Goal: Navigation & Orientation: Find specific page/section

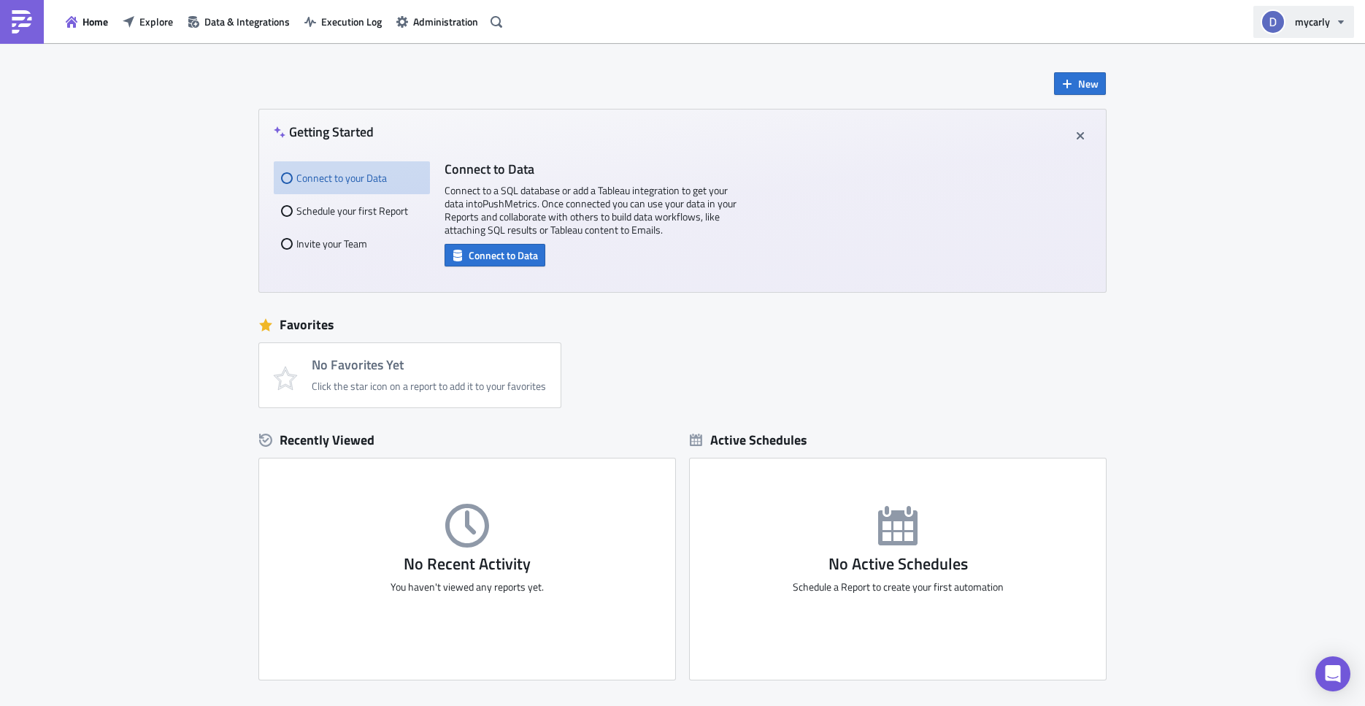
click at [1326, 30] on button "mycarly" at bounding box center [1303, 22] width 101 height 32
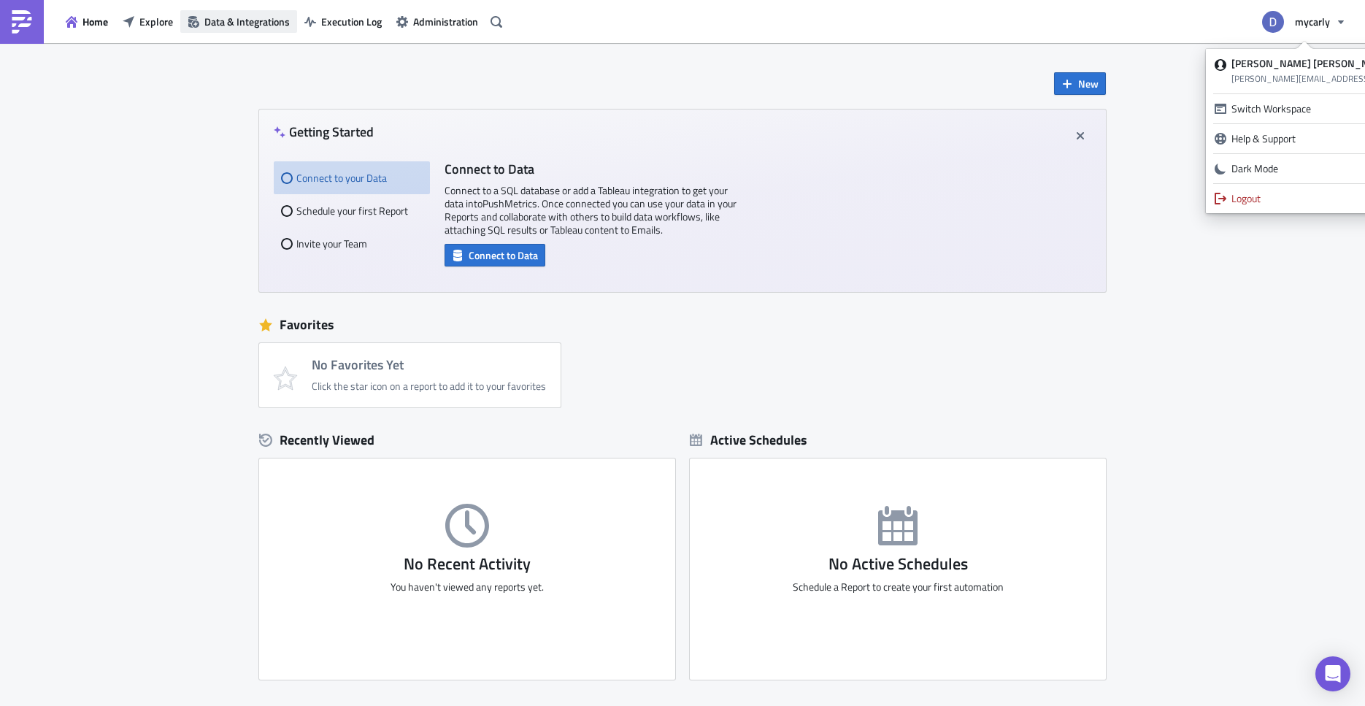
click at [251, 22] on span "Data & Integrations" at bounding box center [246, 21] width 85 height 15
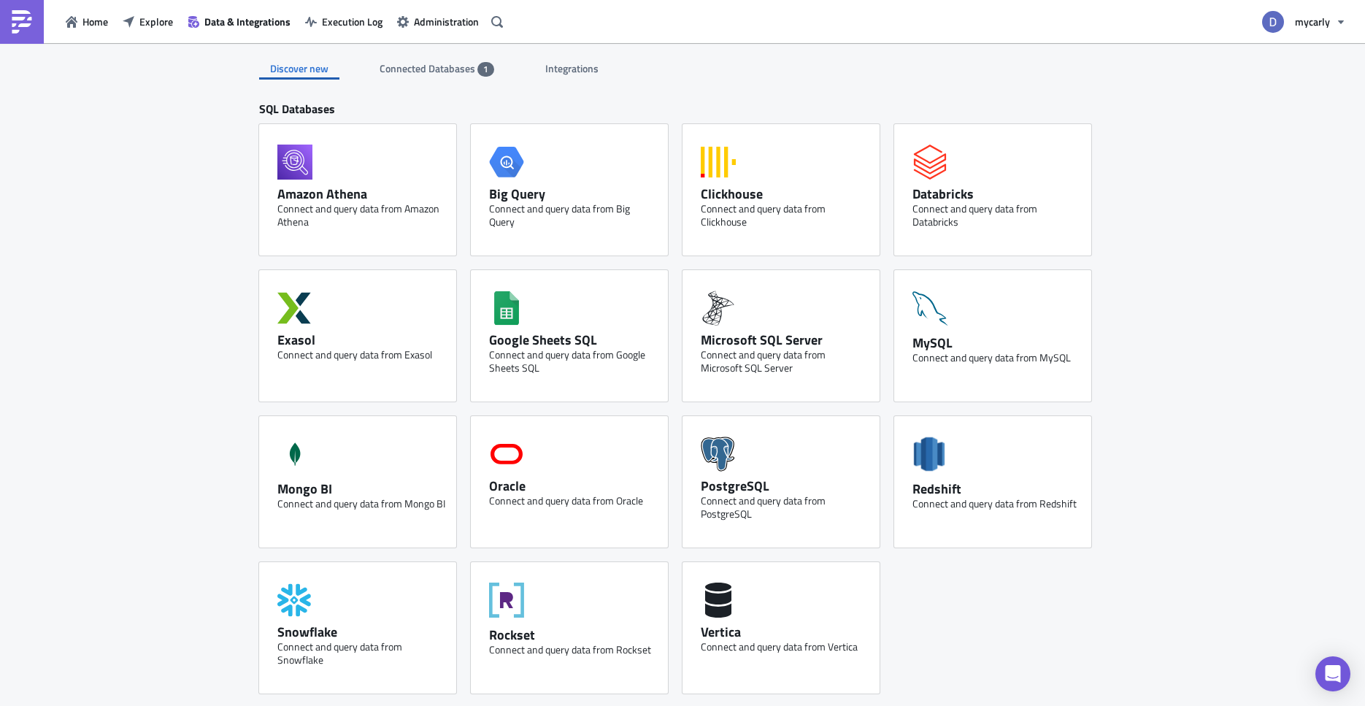
click at [442, 63] on span "Connected Databases" at bounding box center [428, 68] width 98 height 15
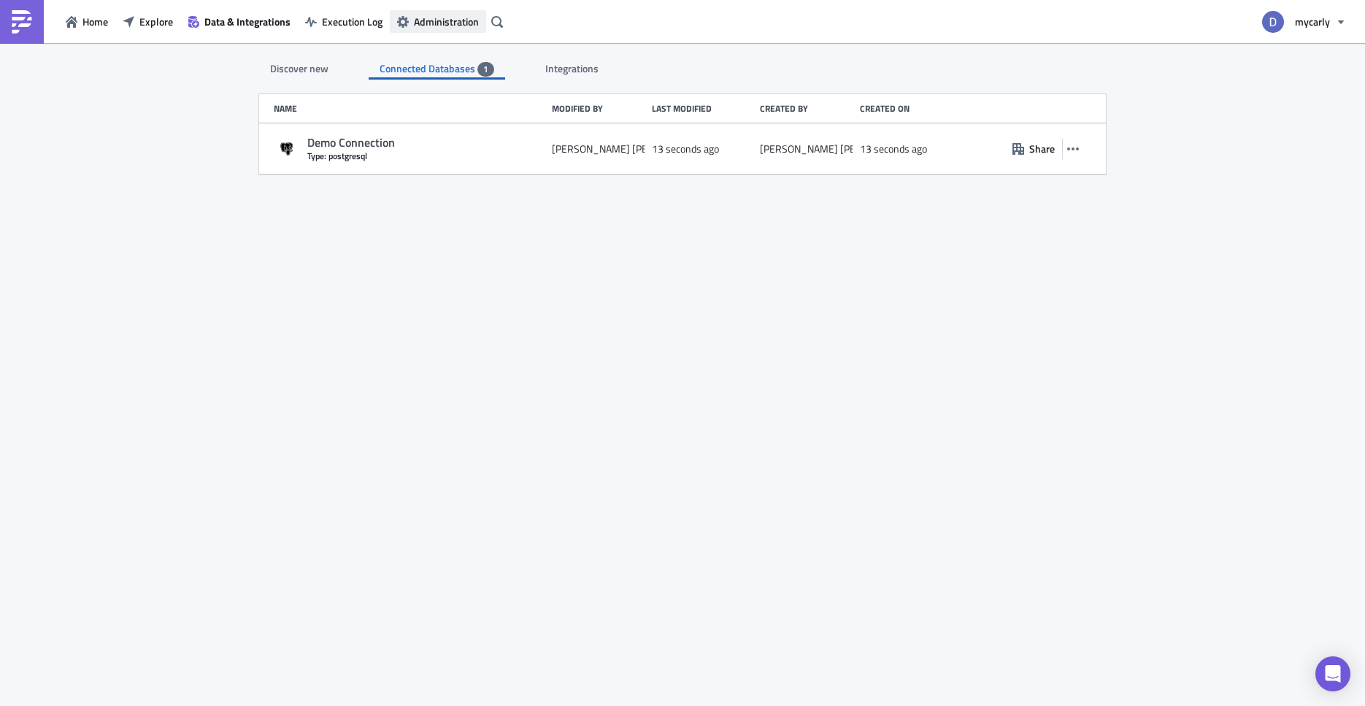
click at [430, 28] on span "Administration" at bounding box center [446, 21] width 65 height 15
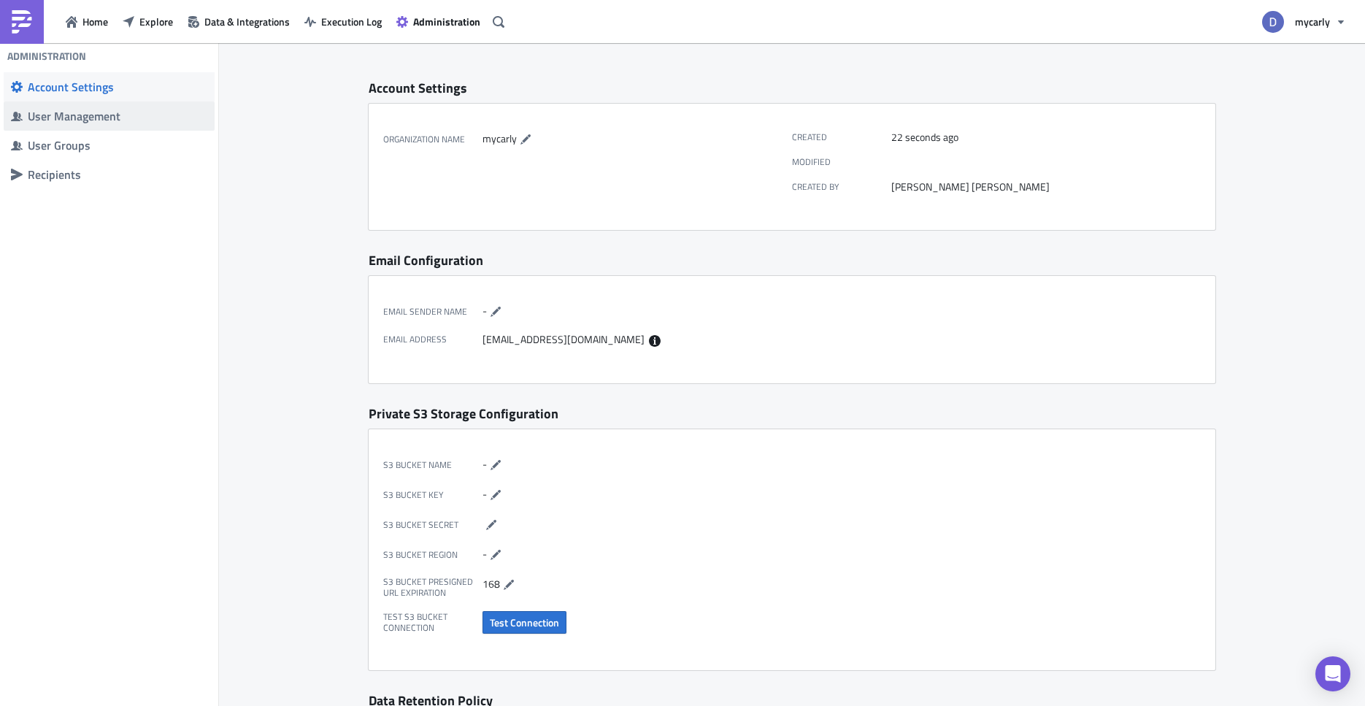
click at [106, 119] on div "User Management" at bounding box center [118, 116] width 180 height 15
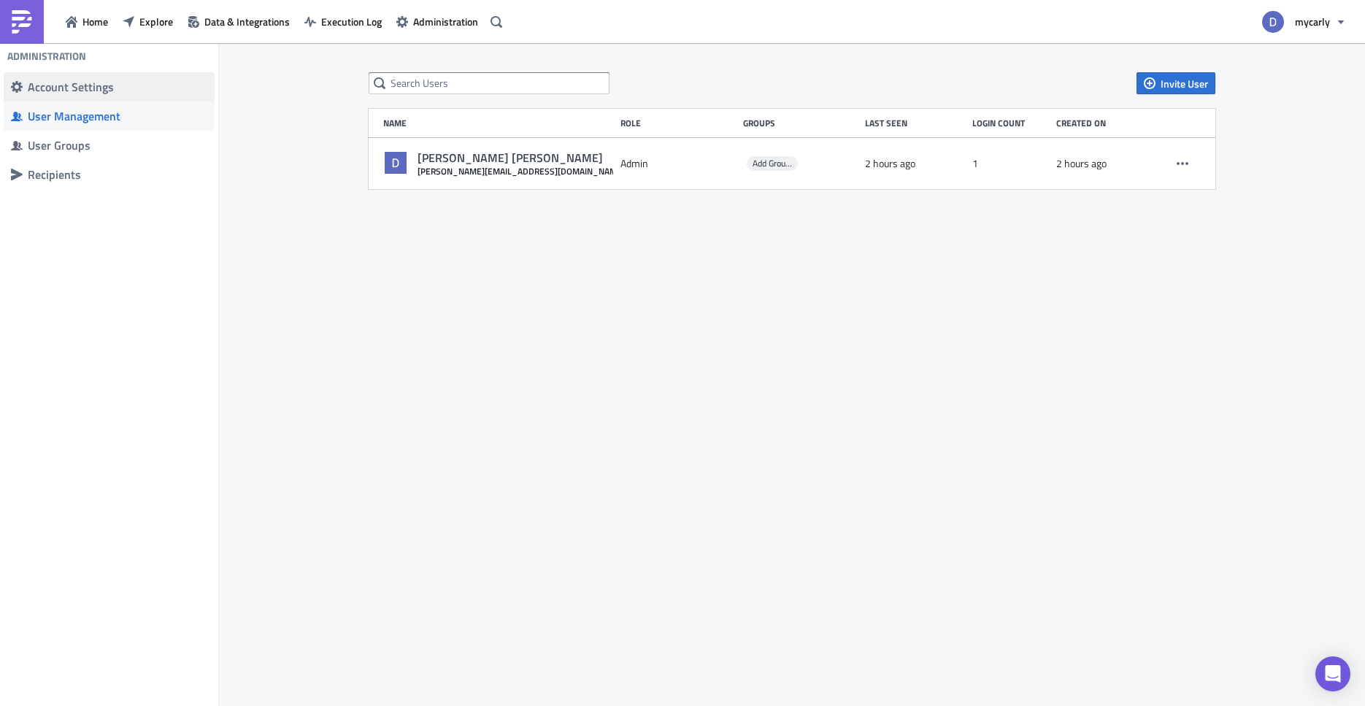
click at [93, 92] on div "Account Settings" at bounding box center [118, 87] width 180 height 15
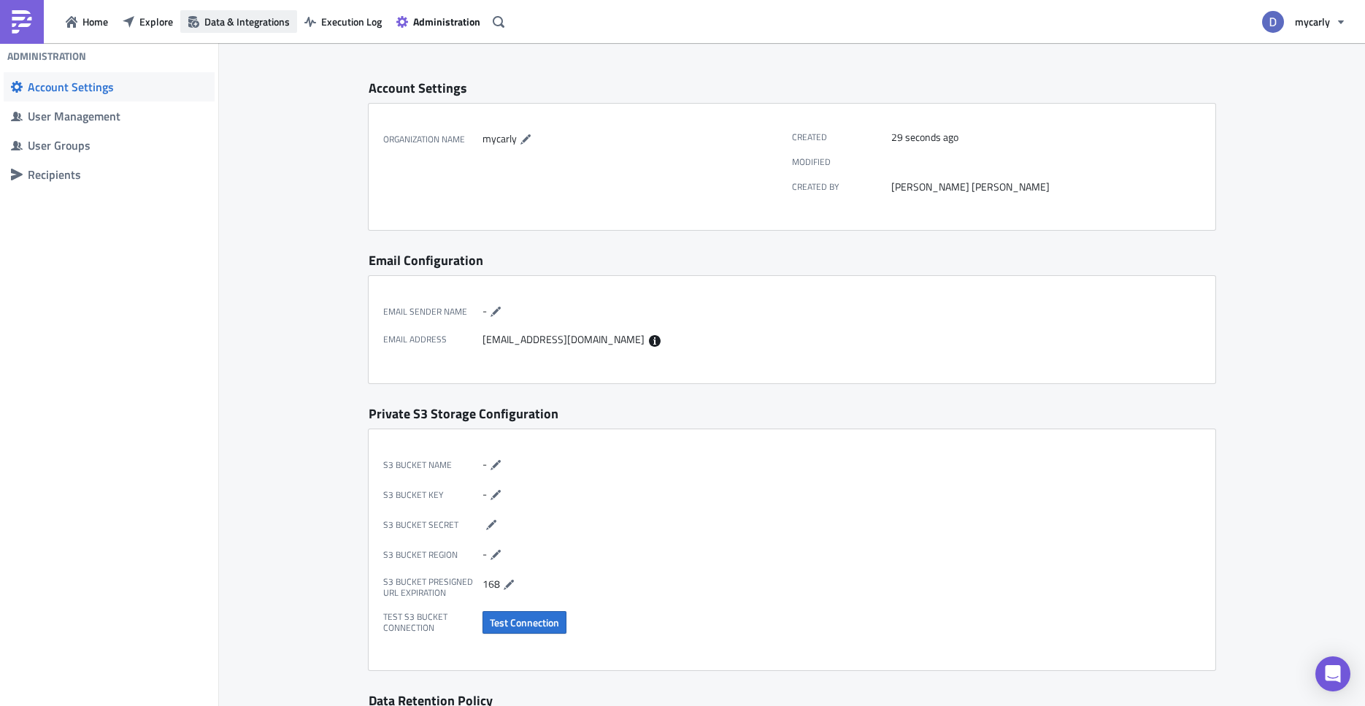
click at [217, 23] on span "Data & Integrations" at bounding box center [246, 21] width 85 height 15
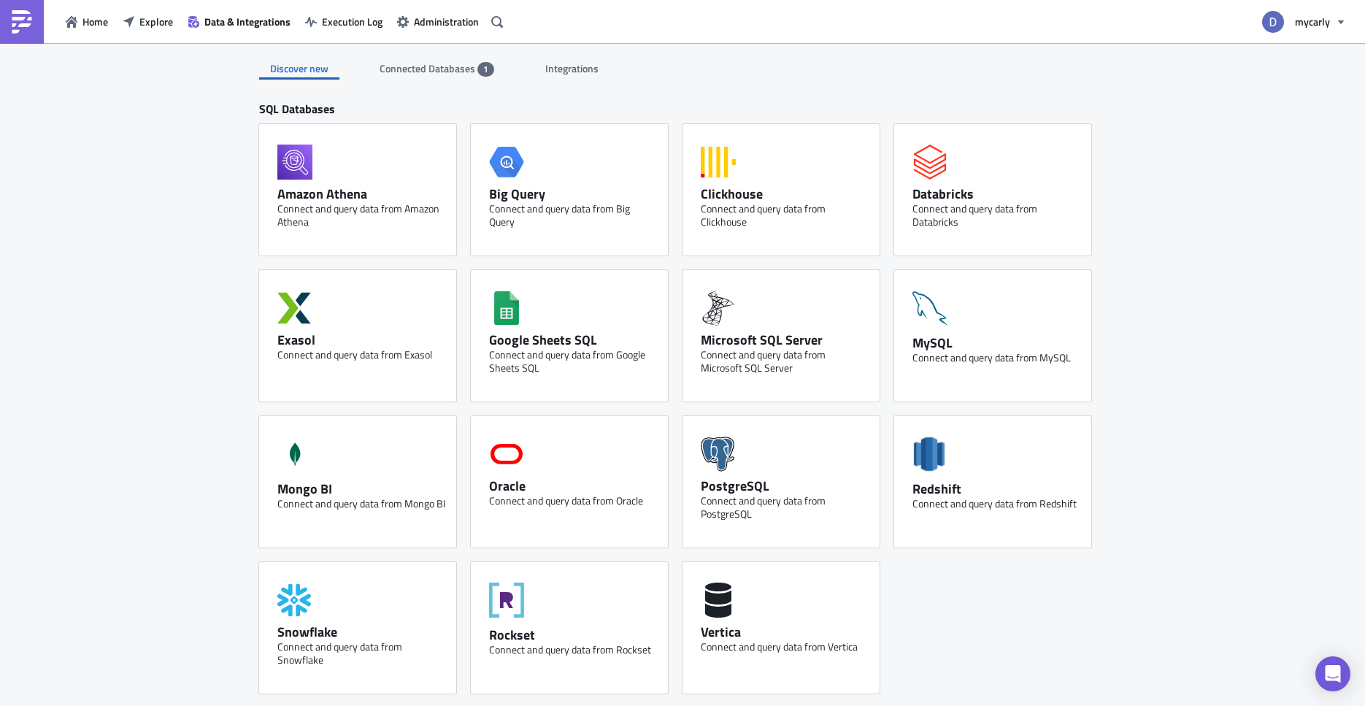
click at [574, 64] on span "Integrations" at bounding box center [572, 68] width 55 height 15
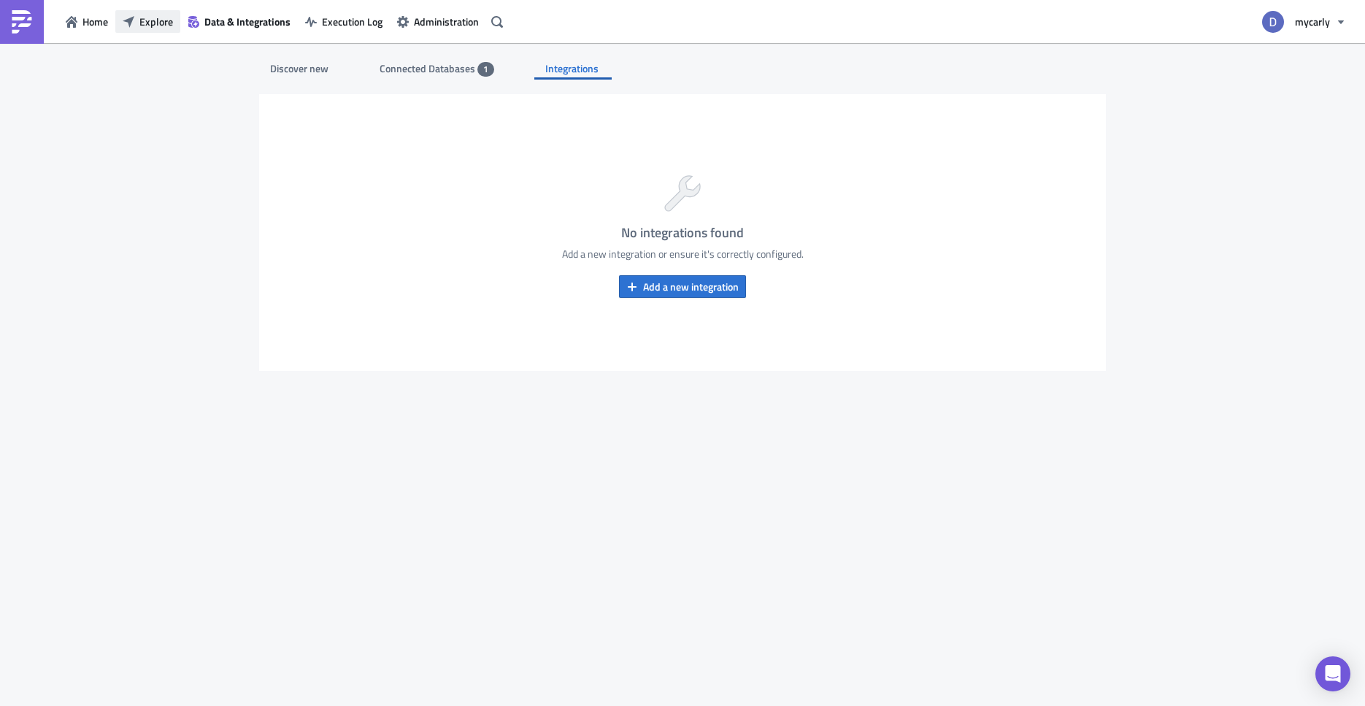
click at [151, 24] on span "Explore" at bounding box center [156, 21] width 34 height 15
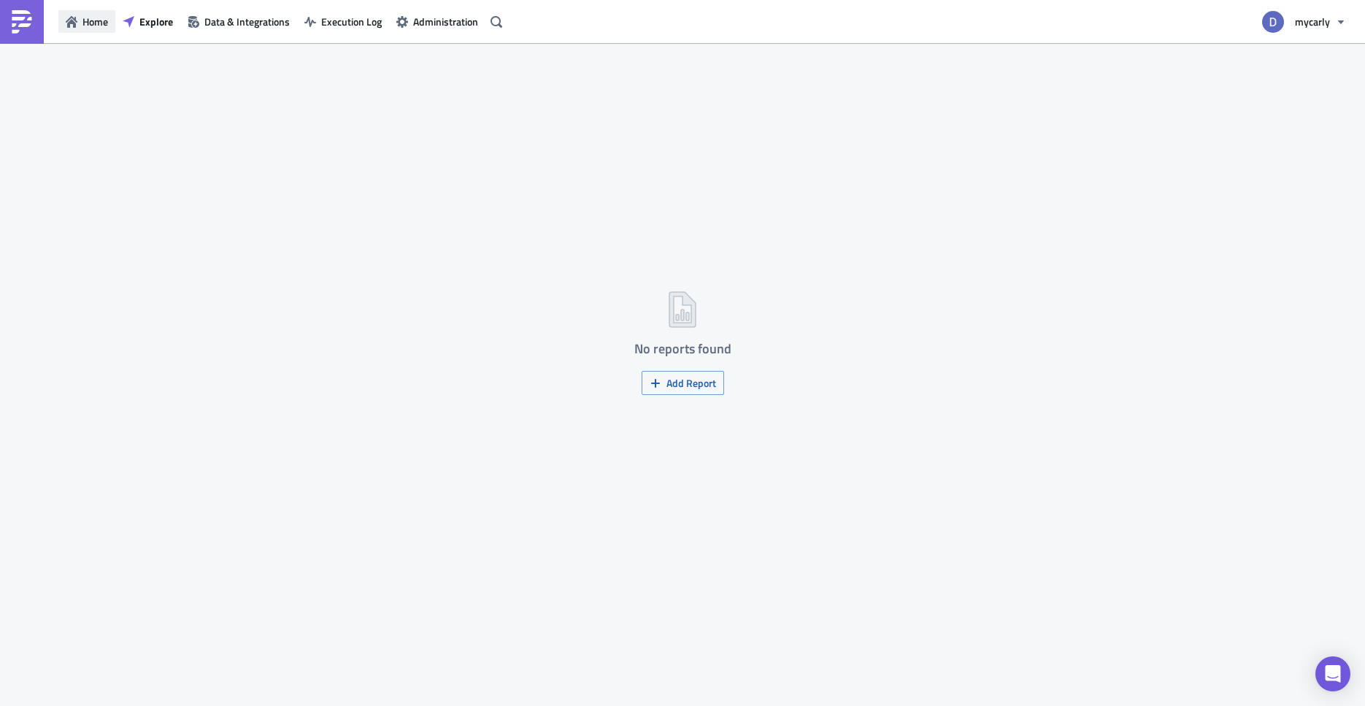
click at [99, 25] on span "Home" at bounding box center [95, 21] width 26 height 15
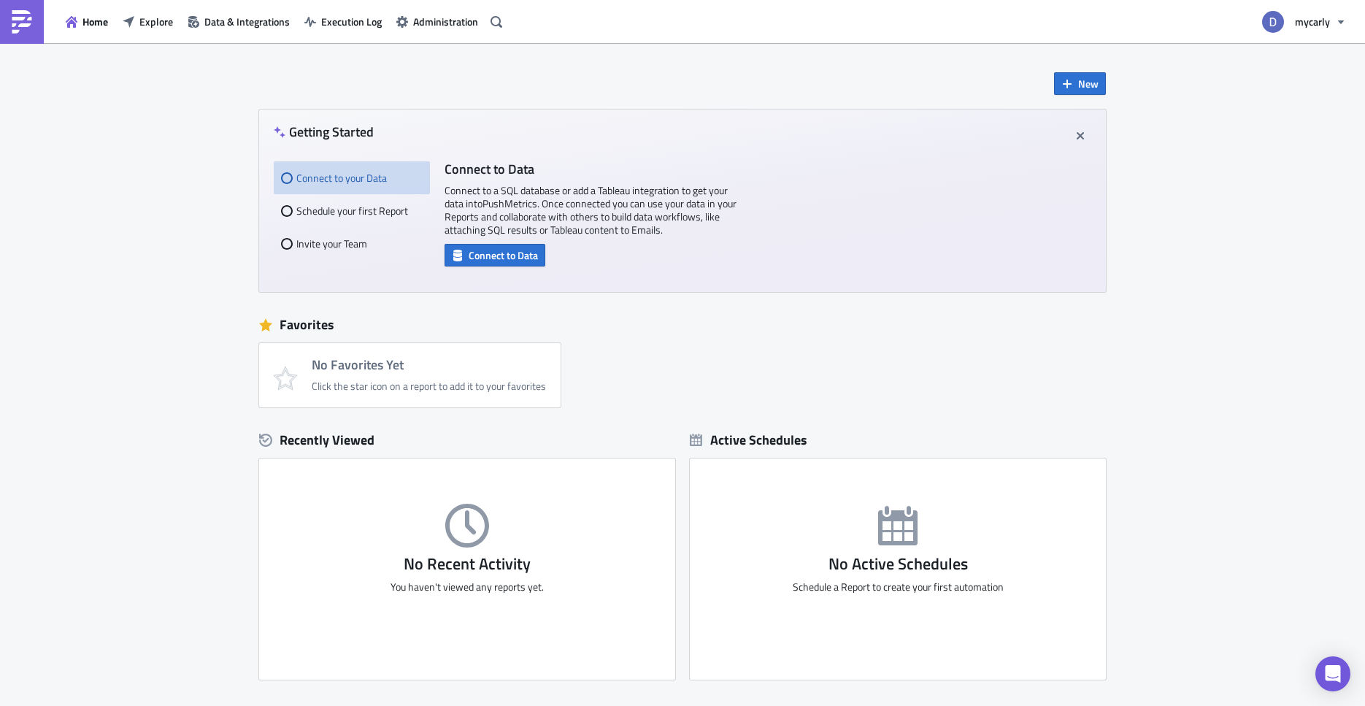
click at [12, 28] on img at bounding box center [21, 21] width 23 height 23
click at [451, 27] on span "Administration" at bounding box center [445, 21] width 65 height 15
